Goal: Complete application form

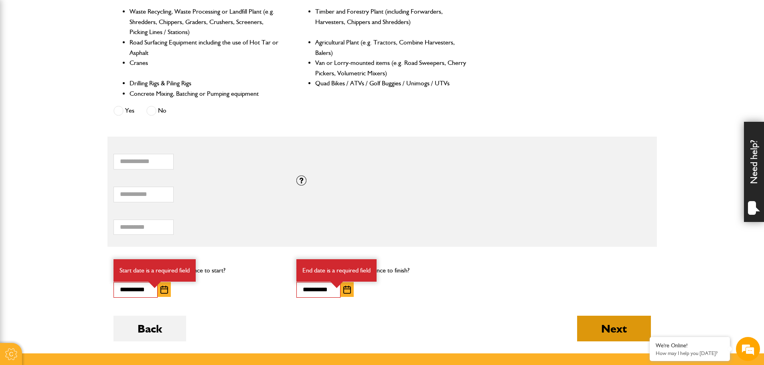
scroll to position [481, 0]
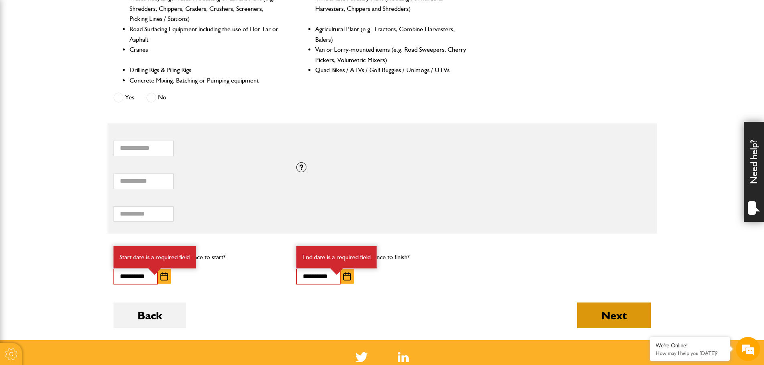
click at [621, 325] on button "Next" at bounding box center [614, 316] width 74 height 26
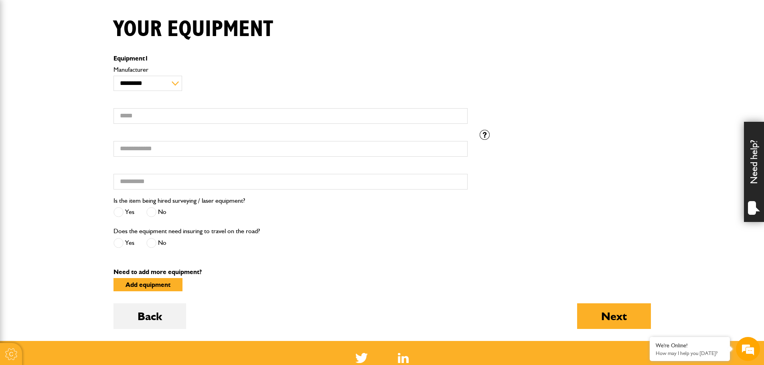
scroll to position [201, 0]
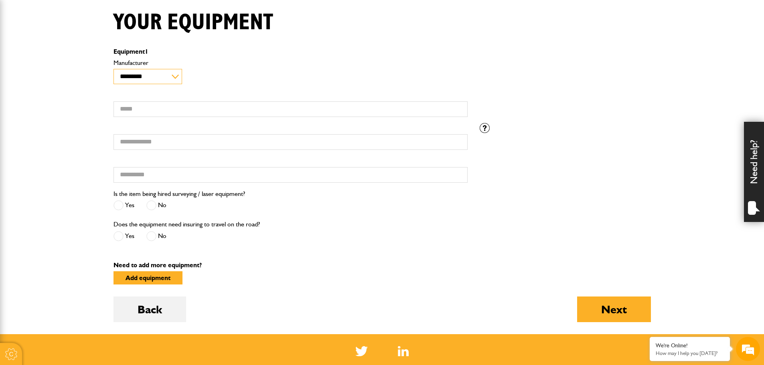
click at [176, 78] on select "**********" at bounding box center [147, 77] width 69 height 16
click at [311, 212] on div "Is the item being hired surveying / laser equipment? Yes No" at bounding box center [290, 204] width 366 height 30
click at [229, 172] on input "Hired from" at bounding box center [290, 175] width 354 height 16
click at [152, 208] on span at bounding box center [151, 206] width 10 height 10
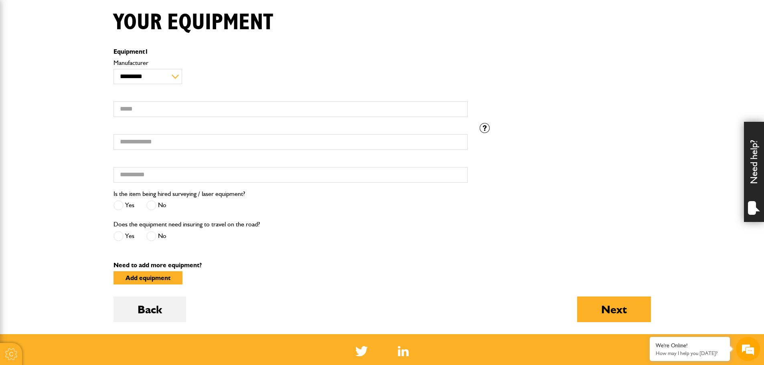
click at [153, 238] on span at bounding box center [151, 236] width 10 height 10
click at [160, 314] on button "Back" at bounding box center [149, 310] width 73 height 26
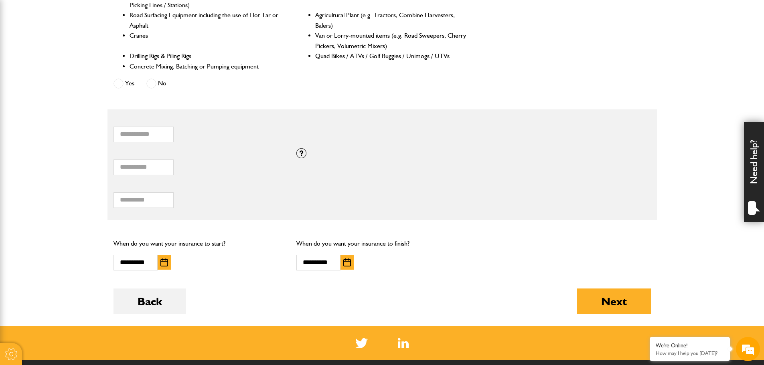
scroll to position [441, 0]
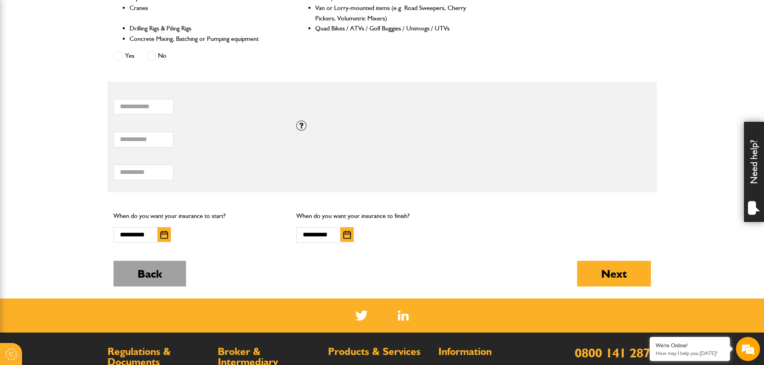
click at [162, 270] on button "Back" at bounding box center [149, 274] width 73 height 26
